Goal: Obtain resource: Download file/media

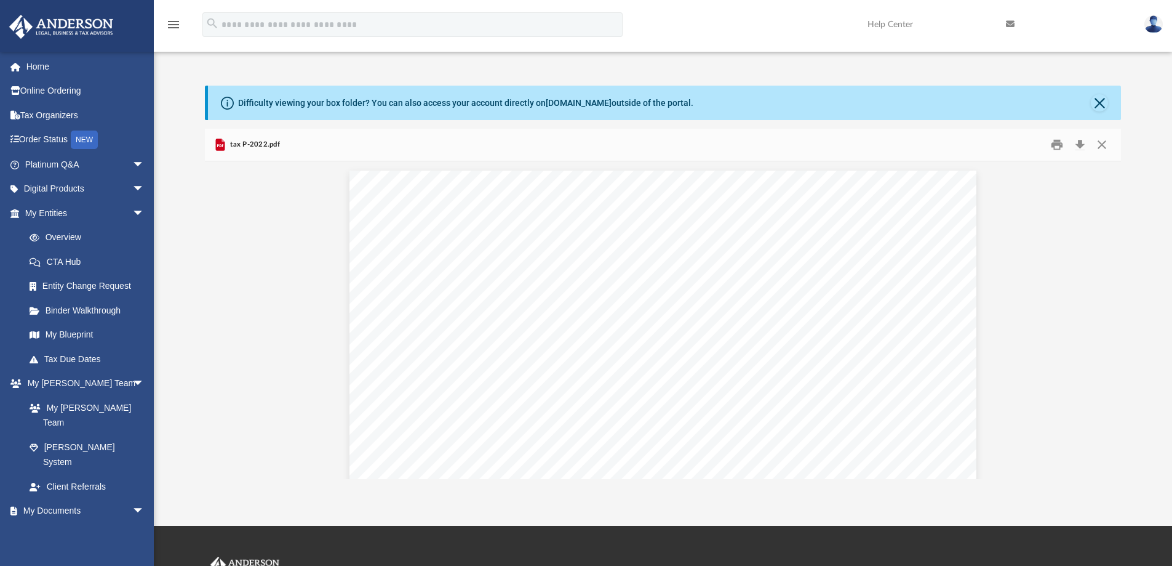
scroll to position [6585, 0]
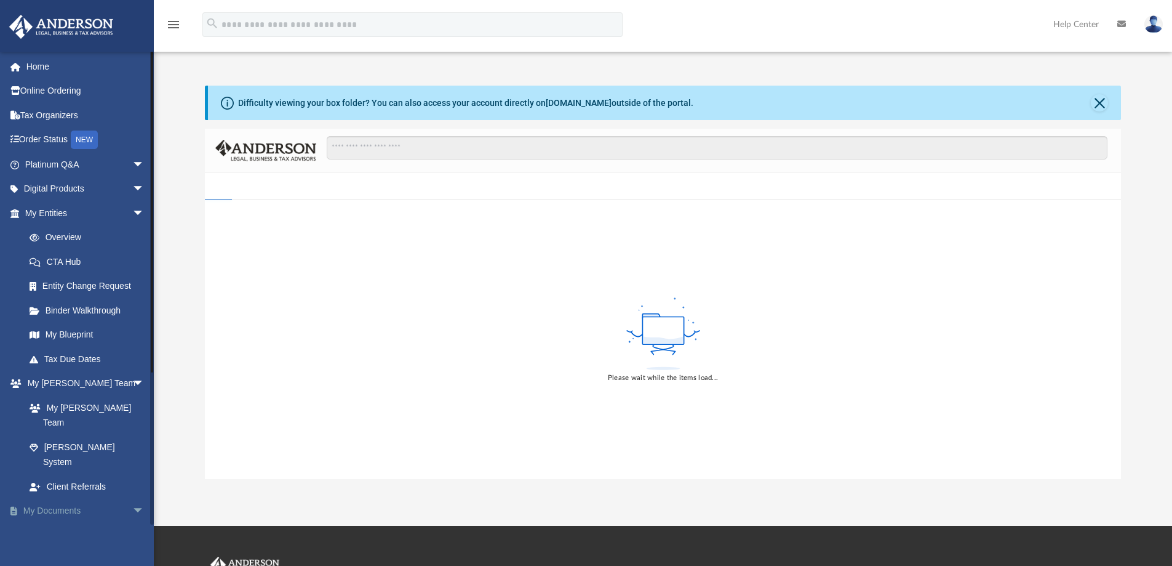
click at [66, 498] on link "My Documents arrow_drop_down" at bounding box center [86, 510] width 154 height 25
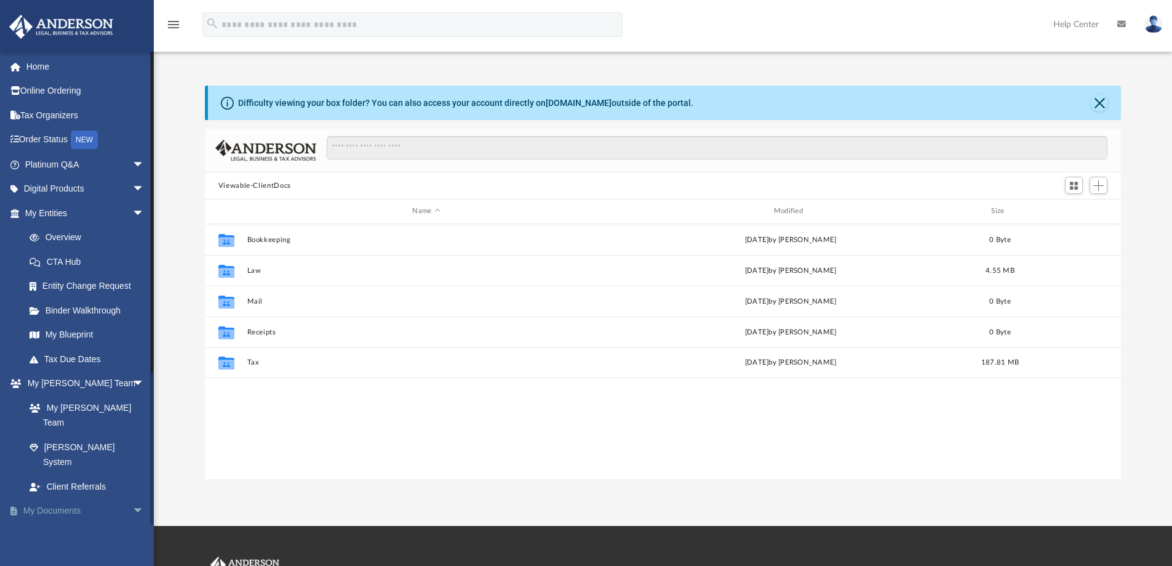
scroll to position [271, 907]
click at [55, 522] on link "Box" at bounding box center [90, 534] width 146 height 25
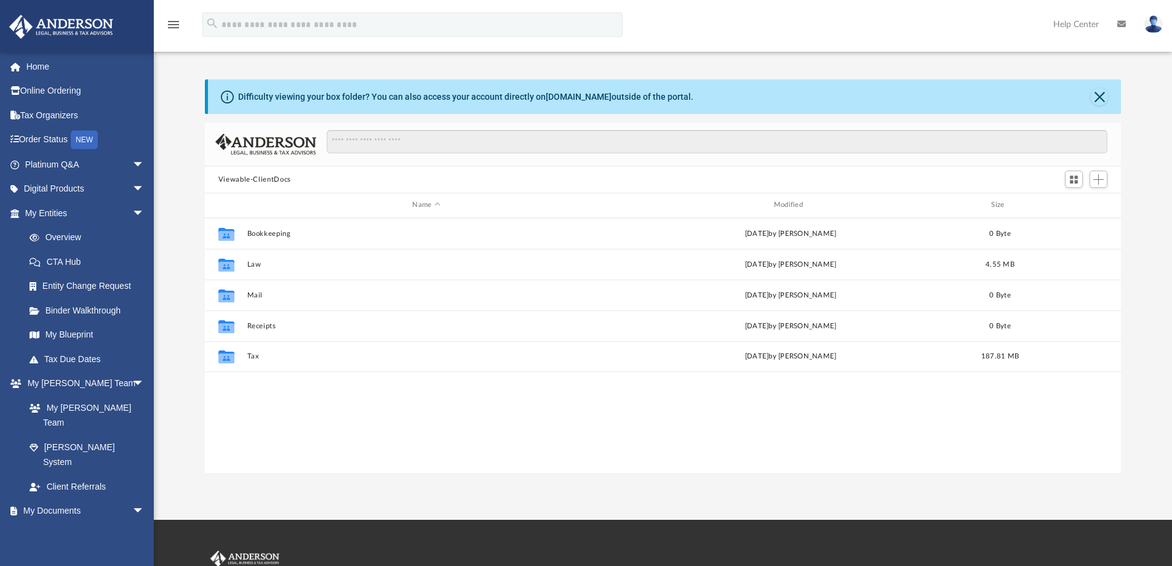
scroll to position [0, 0]
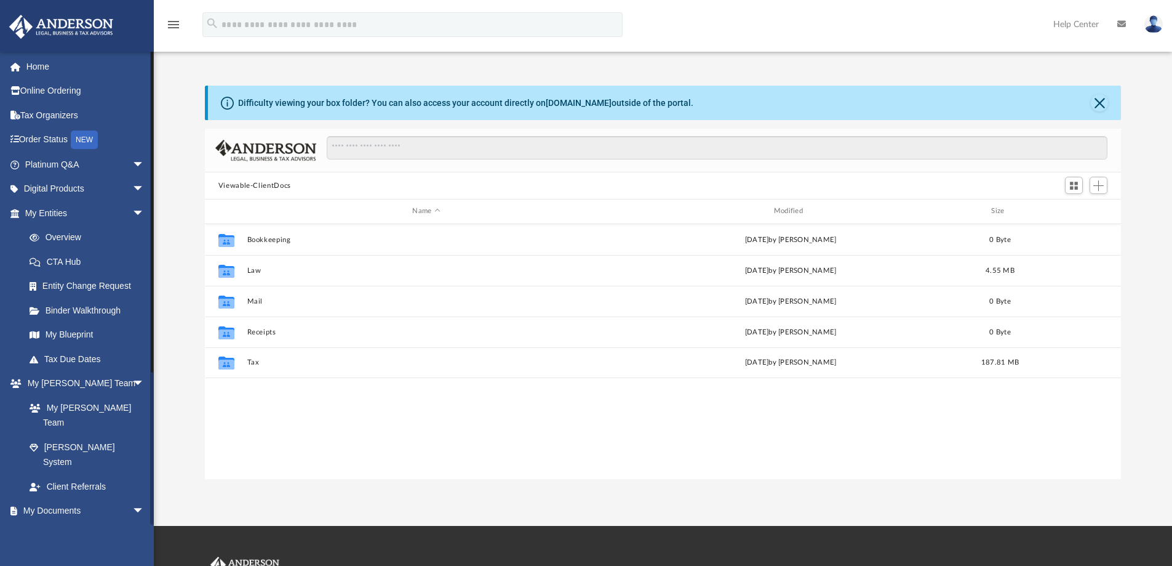
click at [65, 522] on link "Box" at bounding box center [90, 534] width 146 height 25
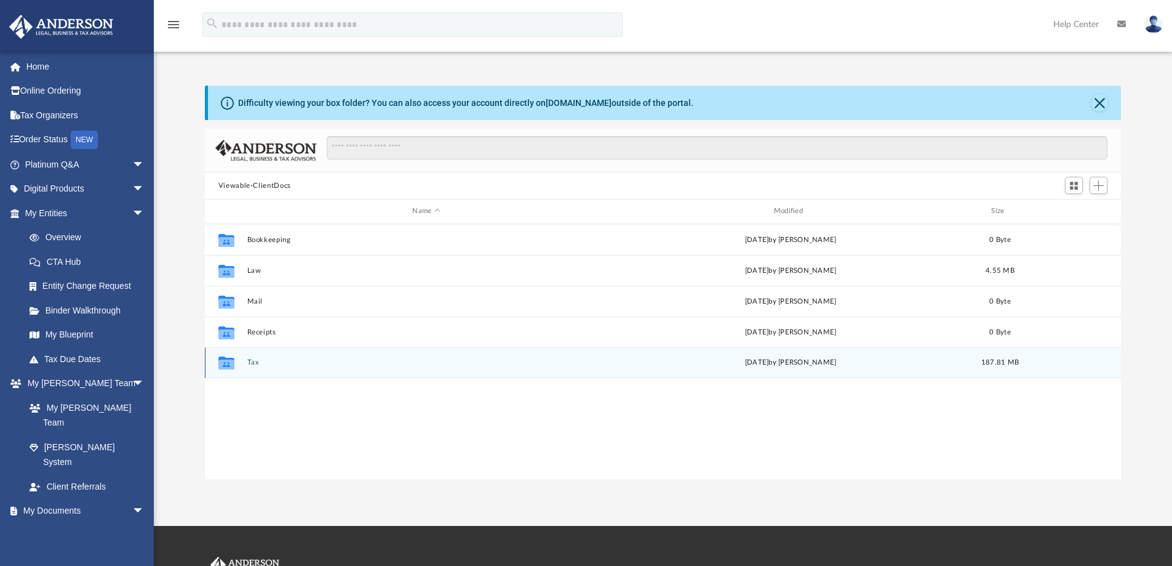
click at [259, 361] on button "Tax" at bounding box center [426, 362] width 359 height 8
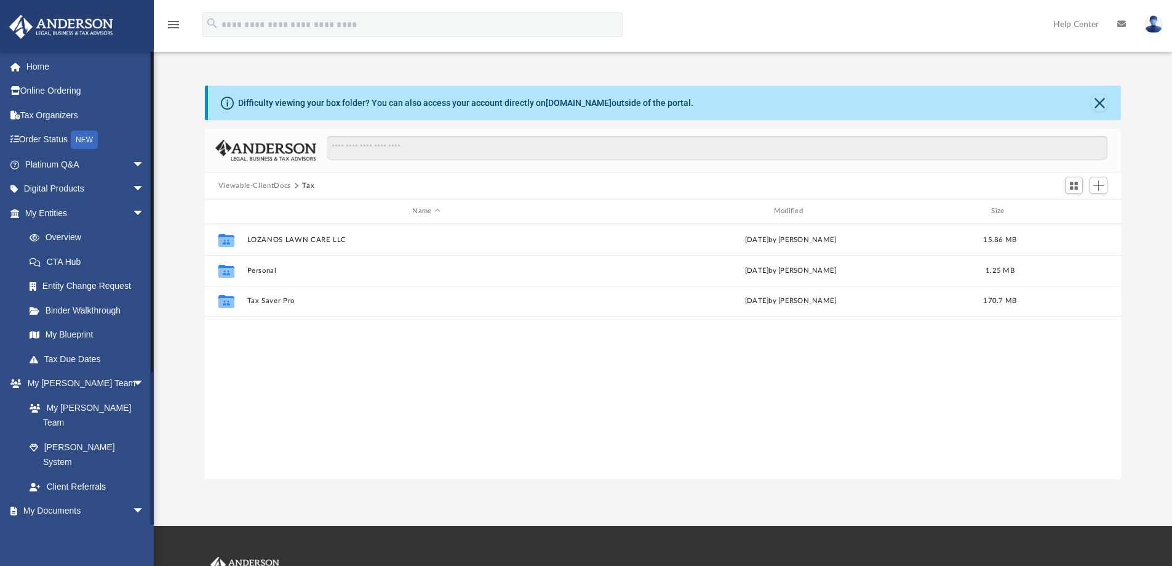
click at [62, 522] on link "Box" at bounding box center [90, 534] width 146 height 25
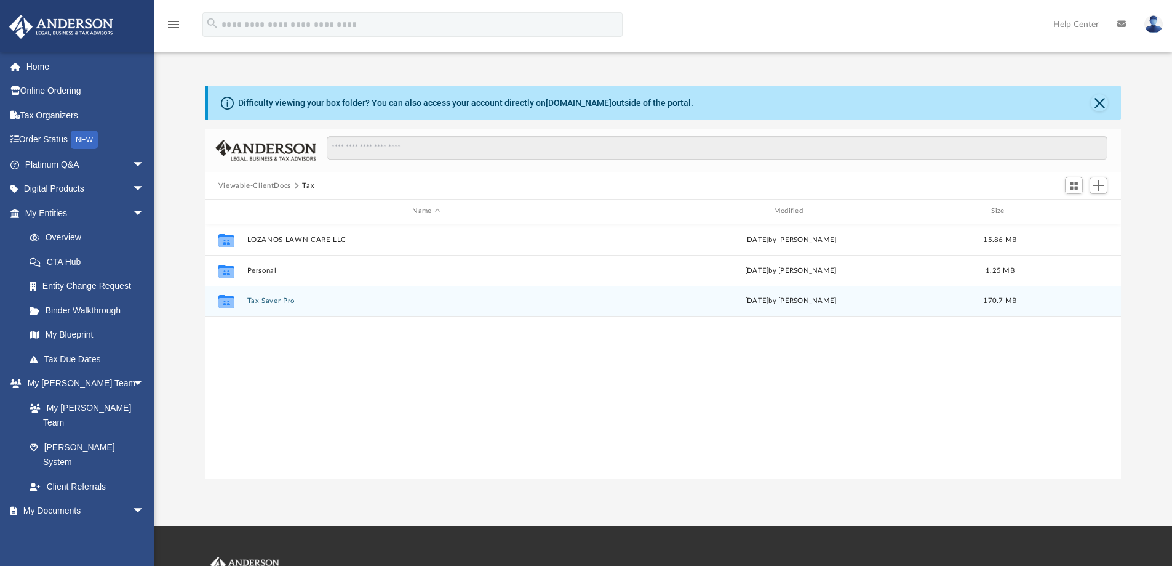
click at [289, 300] on button "Tax Saver Pro" at bounding box center [426, 301] width 359 height 8
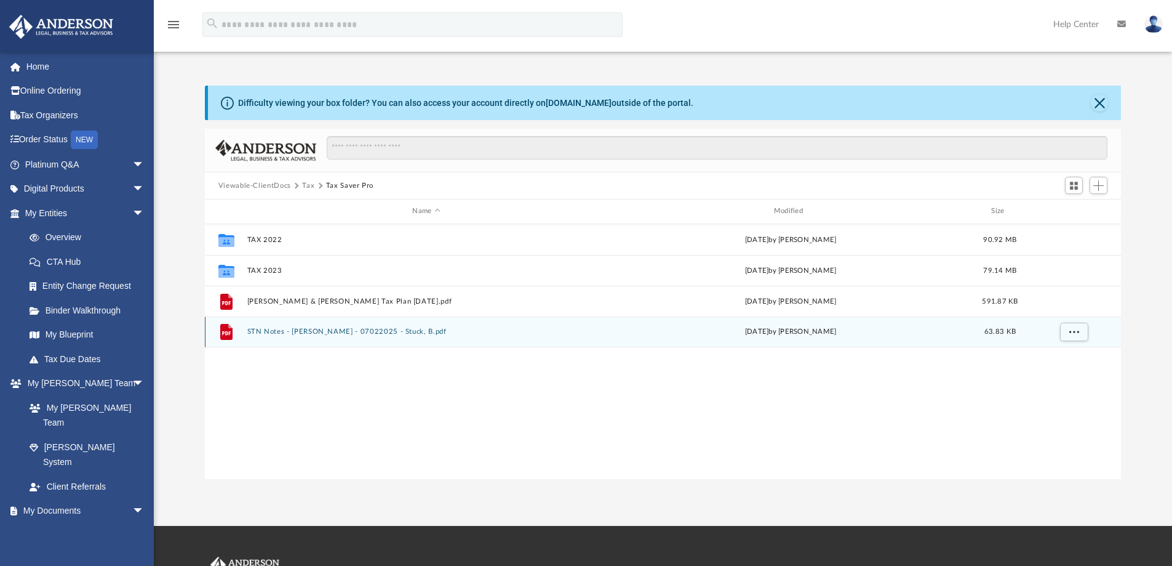
click at [362, 328] on button "STN Notes - Lozano, Gonzalo - 07022025 - Stuck, B.pdf" at bounding box center [426, 331] width 359 height 8
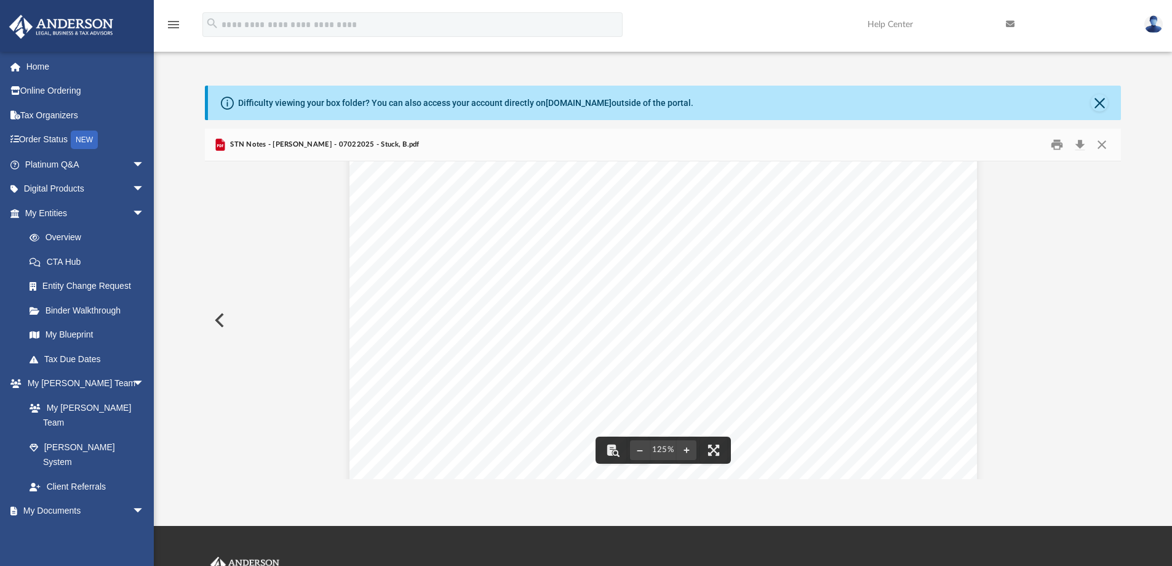
scroll to position [144, 0]
click at [1050, 147] on button "Print" at bounding box center [1057, 144] width 25 height 19
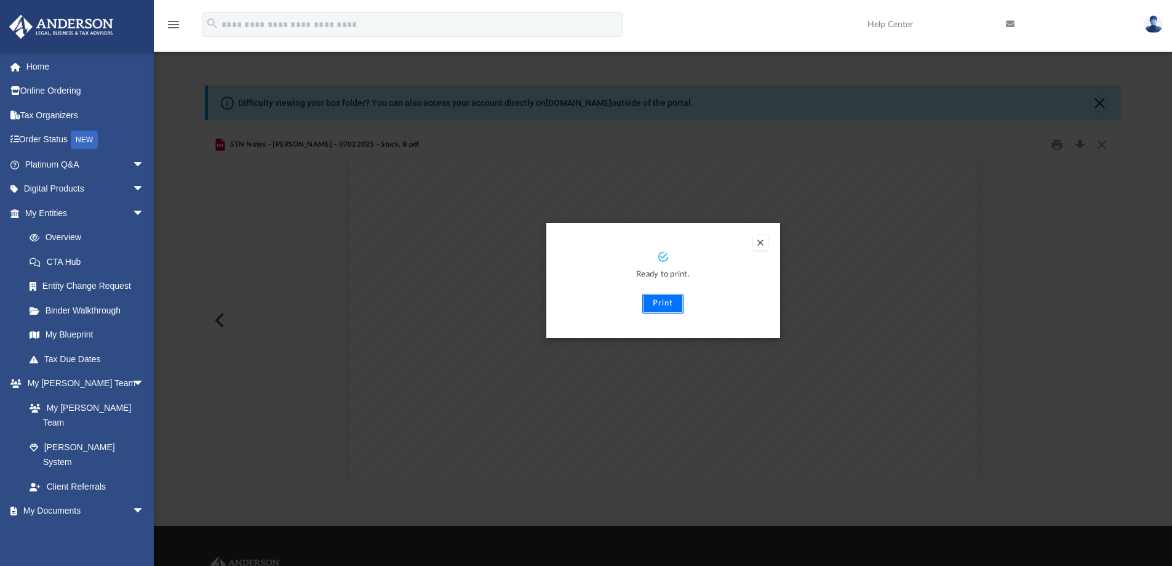
click at [660, 302] on button "Print" at bounding box center [662, 304] width 41 height 20
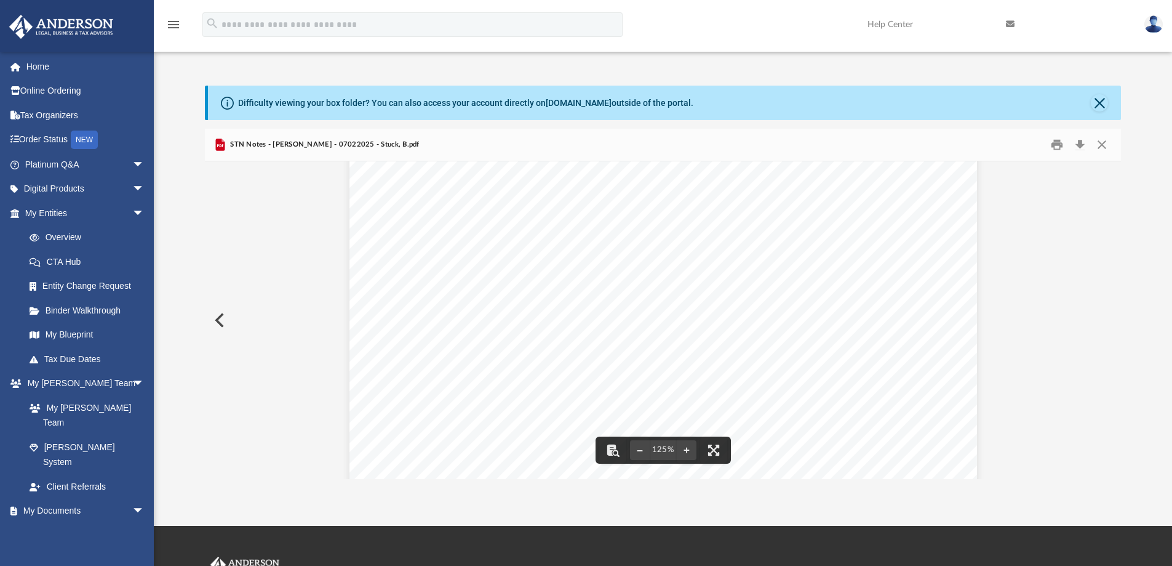
scroll to position [0, 0]
click at [222, 322] on button "Preview" at bounding box center [218, 320] width 27 height 34
click at [1057, 148] on button "Print" at bounding box center [1057, 144] width 25 height 19
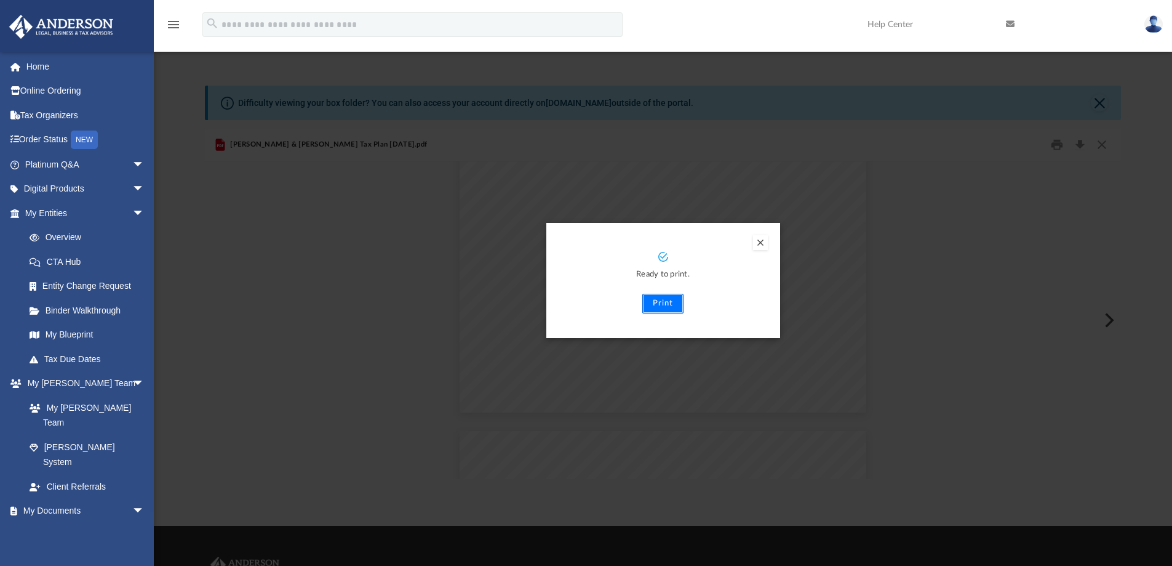
click at [671, 313] on button "Print" at bounding box center [662, 304] width 41 height 20
